Goal: Information Seeking & Learning: Learn about a topic

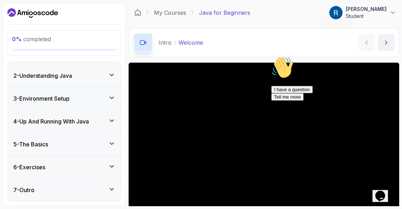
click at [388, 7] on button "[PERSON_NAME] Student" at bounding box center [363, 13] width 68 height 14
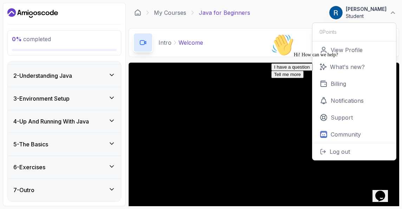
click at [382, 15] on p "Student" at bounding box center [366, 16] width 41 height 7
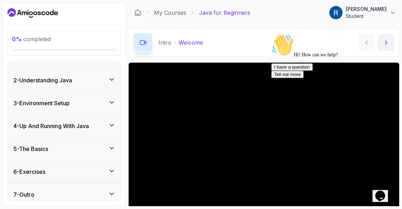
scroll to position [20, 0]
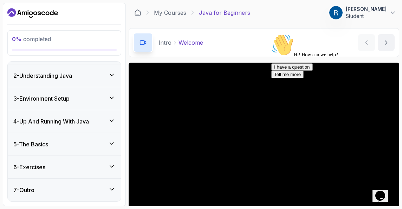
click at [383, 195] on icon "$i18n('chat', 'chat_widget')" at bounding box center [381, 196] width 10 height 11
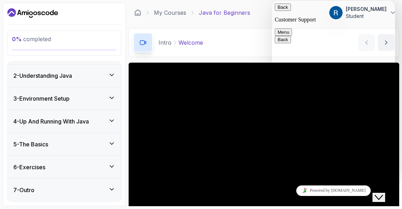
click at [281, 11] on button "Back" at bounding box center [283, 7] width 16 height 7
click at [257, 41] on div "Intro Welcome Welcome by [PERSON_NAME]" at bounding box center [264, 42] width 271 height 29
drag, startPoint x: 485, startPoint y: 353, endPoint x: 743, endPoint y: 364, distance: 258.3
click at [383, 193] on div "Close Chat This icon closes the chat window." at bounding box center [379, 197] width 8 height 8
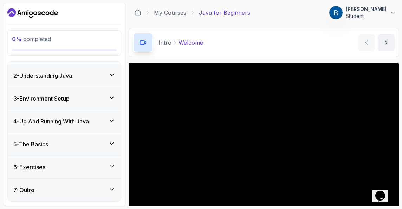
click at [101, 99] on div "3 - Environment Setup" at bounding box center [64, 98] width 102 height 8
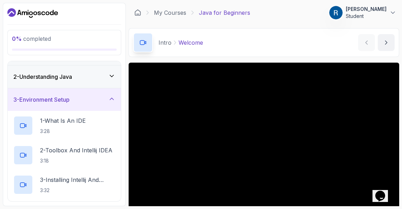
scroll to position [0, 0]
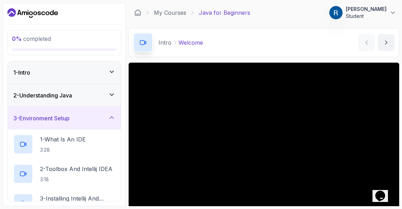
click at [101, 123] on div "3 - Environment Setup" at bounding box center [64, 118] width 113 height 23
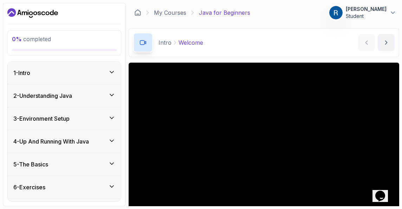
click at [98, 97] on div "2 - Understanding Java" at bounding box center [64, 95] width 102 height 8
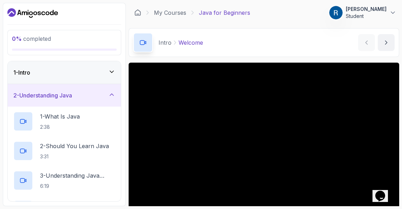
click at [95, 100] on div "2 - Understanding Java" at bounding box center [64, 95] width 113 height 23
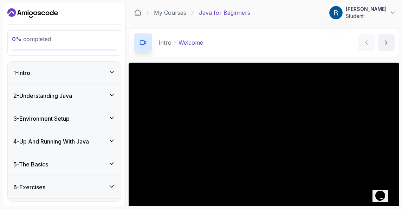
click at [92, 78] on div "1 - Intro" at bounding box center [64, 73] width 113 height 23
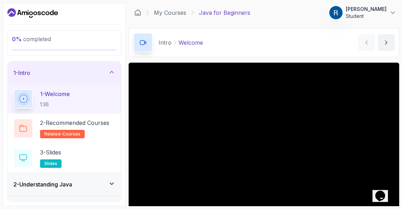
click at [104, 74] on div "1 - Intro" at bounding box center [64, 73] width 102 height 8
